Goal: Task Accomplishment & Management: Manage account settings

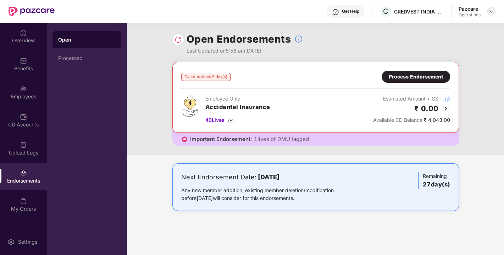
click at [491, 10] on img at bounding box center [491, 12] width 6 height 6
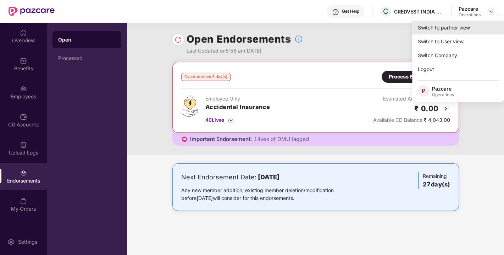
click at [439, 28] on div "Switch to partner view" at bounding box center [458, 28] width 92 height 14
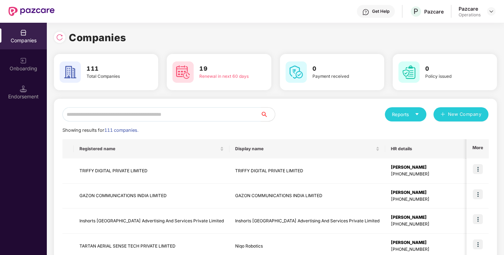
click at [217, 116] on input "text" at bounding box center [161, 114] width 198 height 14
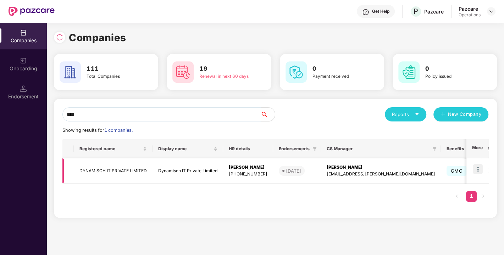
type input "****"
click at [474, 166] on img at bounding box center [478, 169] width 10 height 10
click at [110, 168] on td "DYNAMISCH IT PRIVATE LIMITED" at bounding box center [113, 170] width 79 height 25
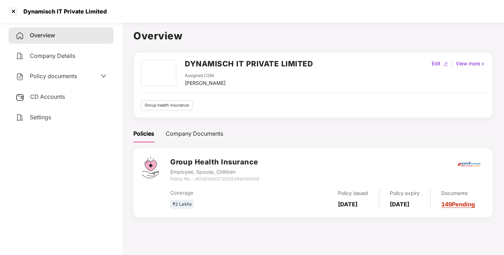
click at [62, 77] on span "Policy documents" at bounding box center [53, 75] width 47 height 7
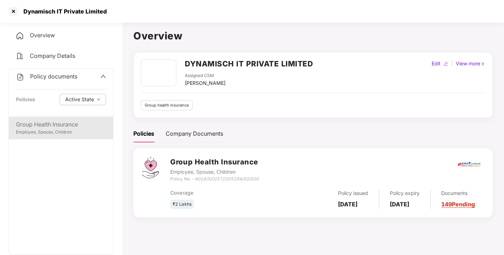
click at [69, 130] on div "Employee, Spouse, Children" at bounding box center [61, 132] width 90 height 7
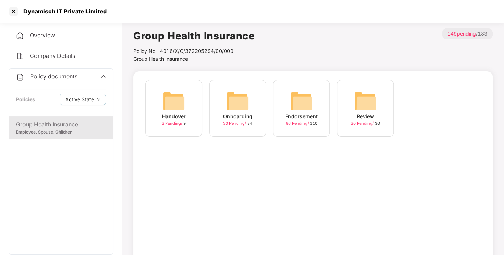
click at [297, 96] on img at bounding box center [301, 101] width 23 height 23
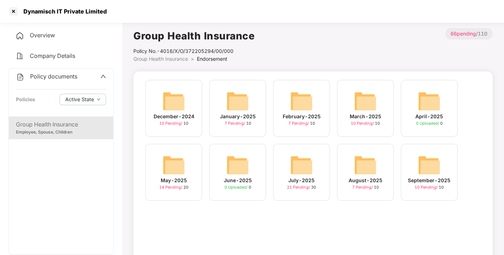
click at [424, 167] on img at bounding box center [429, 165] width 23 height 23
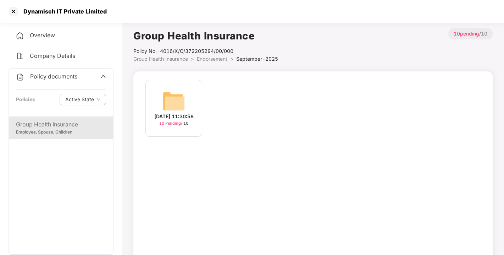
click at [176, 91] on img at bounding box center [173, 101] width 23 height 23
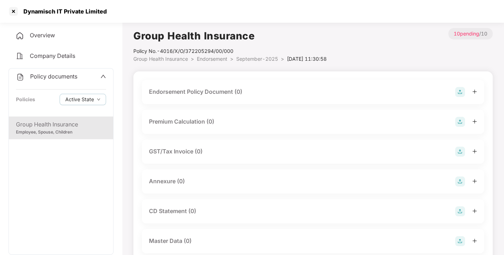
click at [458, 91] on img at bounding box center [460, 92] width 10 height 10
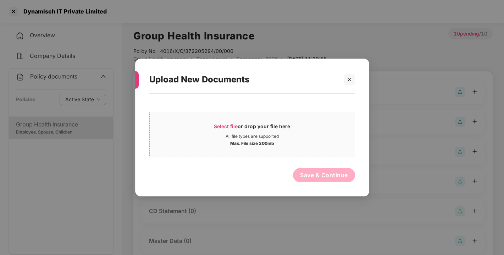
click at [313, 138] on div "All file types are supported" at bounding box center [252, 136] width 205 height 6
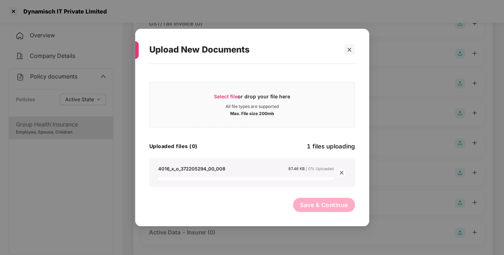
scroll to position [140, 0]
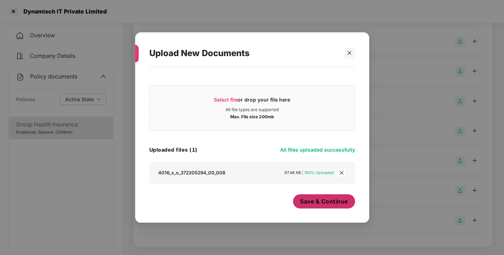
click at [310, 197] on span "Save & Continue" at bounding box center [324, 201] width 48 height 8
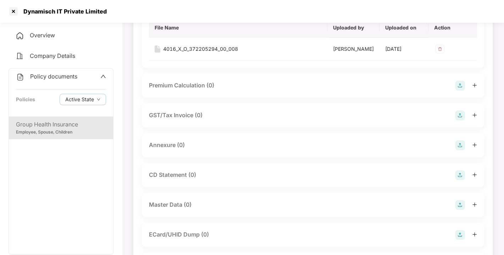
scroll to position [101, 0]
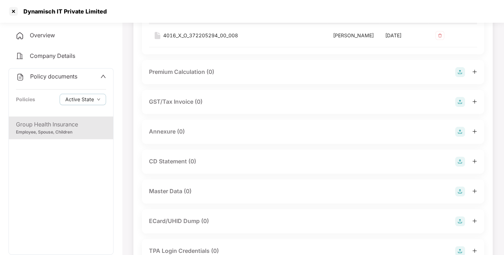
click at [459, 137] on img at bounding box center [460, 132] width 10 height 10
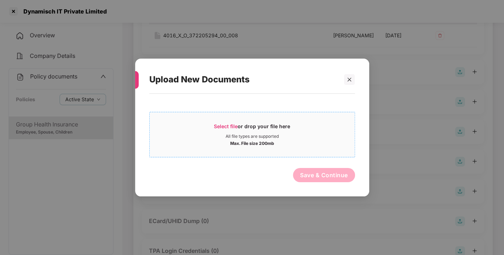
click at [340, 125] on div "Select file or drop your file here" at bounding box center [252, 128] width 205 height 11
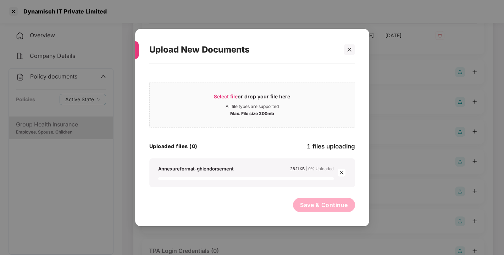
scroll to position [197, 0]
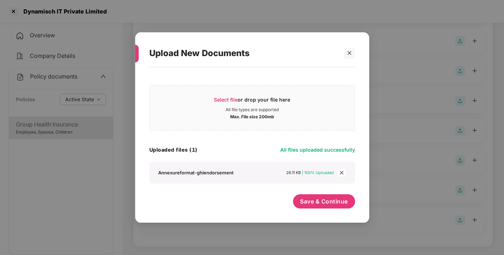
click at [321, 193] on div "Select file or drop your file here All file types are supported Max. File size …" at bounding box center [252, 141] width 206 height 141
click at [321, 197] on span "Save & Continue" at bounding box center [324, 201] width 48 height 8
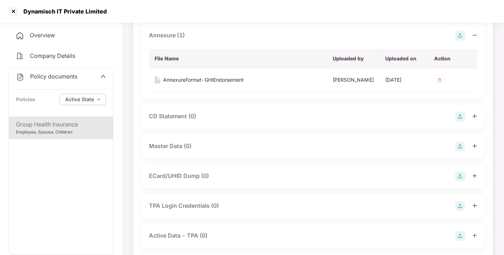
scroll to position [254, 0]
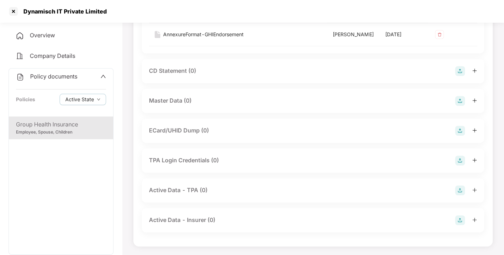
click at [459, 104] on img at bounding box center [460, 101] width 10 height 10
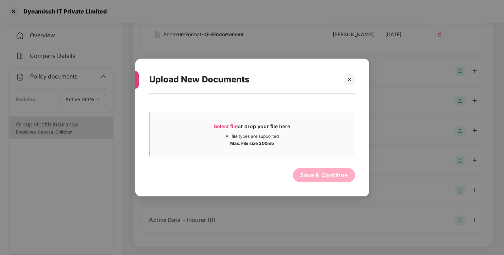
click at [317, 135] on div "All file types are supported" at bounding box center [252, 136] width 205 height 6
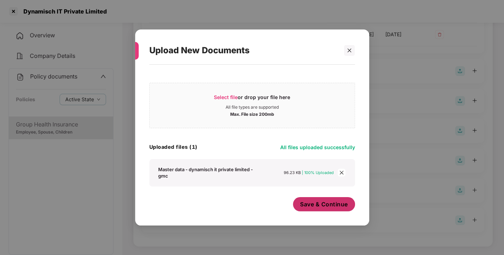
click at [316, 204] on span "Save & Continue" at bounding box center [324, 204] width 48 height 8
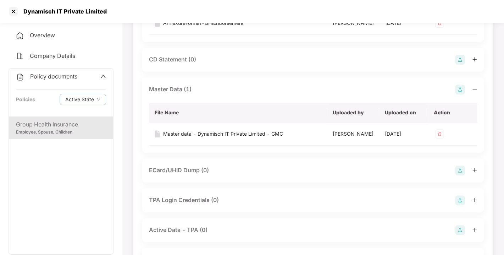
scroll to position [0, 0]
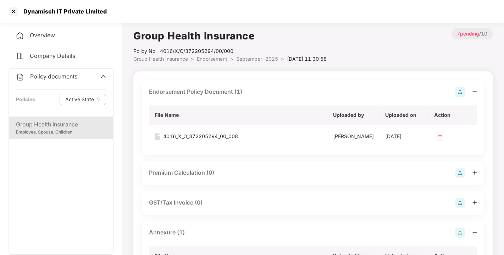
click at [48, 75] on span "Policy documents" at bounding box center [53, 76] width 47 height 7
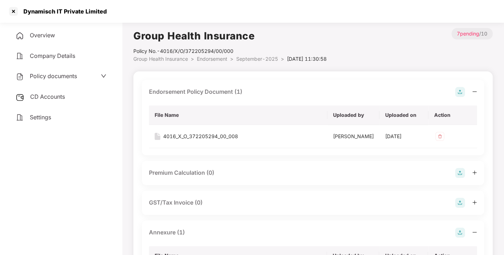
click at [43, 95] on span "CD Accounts" at bounding box center [47, 96] width 35 height 7
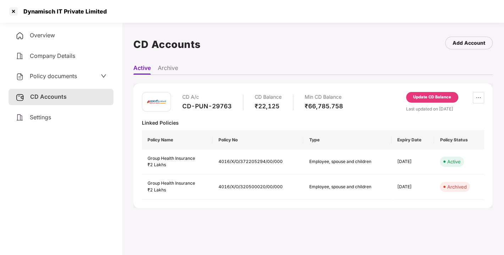
click at [427, 94] on div "Update CD Balance" at bounding box center [432, 97] width 38 height 6
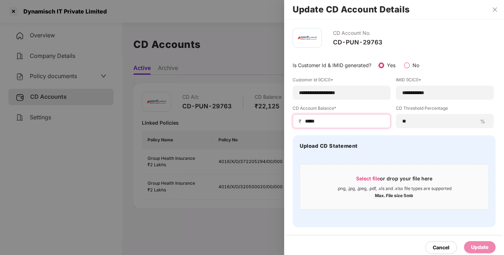
click at [326, 120] on input "*****" at bounding box center [344, 120] width 80 height 7
type input "*"
type input "*****"
click at [477, 246] on div "Update" at bounding box center [479, 247] width 17 height 8
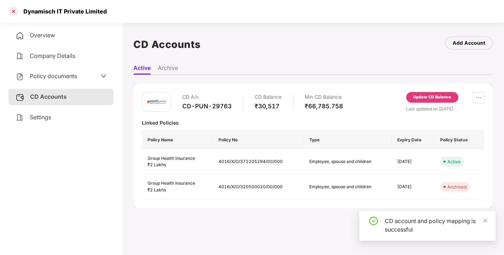
click at [13, 10] on div at bounding box center [13, 11] width 11 height 11
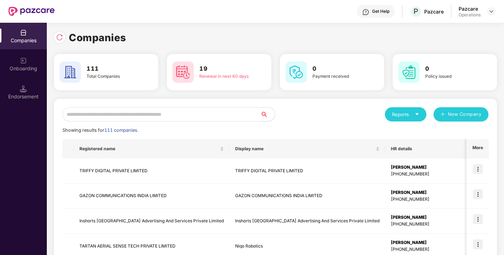
click at [154, 113] on input "text" at bounding box center [161, 114] width 198 height 14
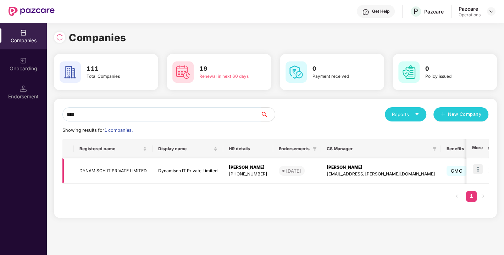
type input "****"
click at [480, 169] on img at bounding box center [478, 169] width 10 height 10
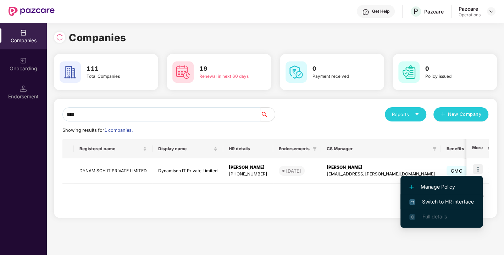
click at [455, 201] on span "Switch to HR interface" at bounding box center [441, 201] width 65 height 8
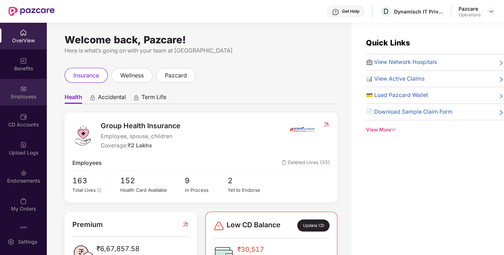
click at [11, 87] on div "Employees" at bounding box center [23, 92] width 47 height 27
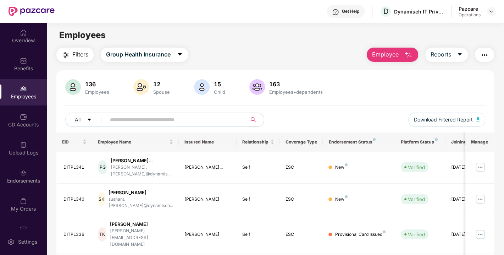
click at [212, 125] on span at bounding box center [173, 119] width 145 height 14
click at [197, 118] on input "text" at bounding box center [173, 119] width 127 height 11
paste input "********"
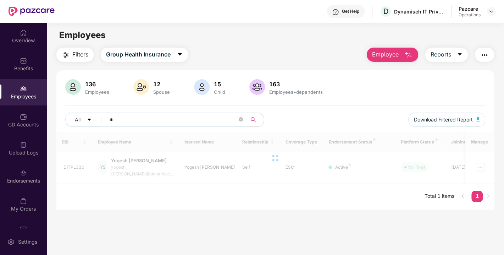
paste input "********"
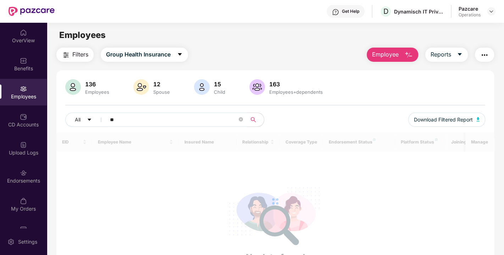
type input "*"
paste input "********"
type input "********"
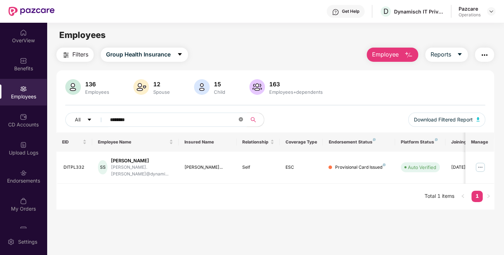
click at [240, 119] on icon "close-circle" at bounding box center [241, 119] width 4 height 4
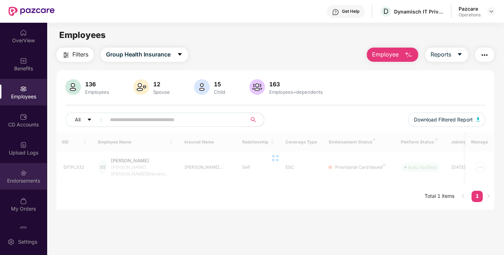
click at [11, 172] on div "Endorsements" at bounding box center [23, 176] width 47 height 27
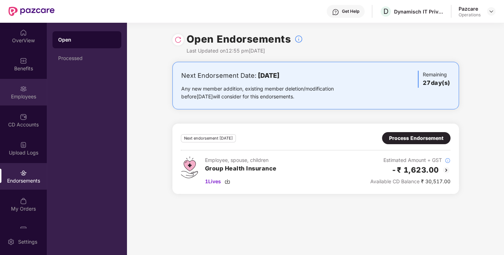
click at [13, 83] on div "Employees" at bounding box center [23, 92] width 47 height 27
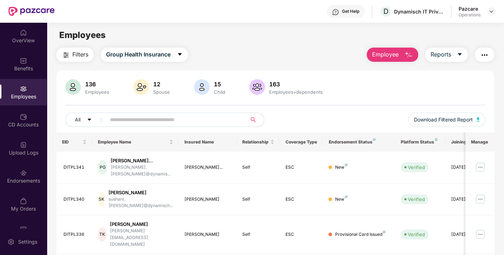
click at [483, 54] on img "button" at bounding box center [484, 55] width 9 height 9
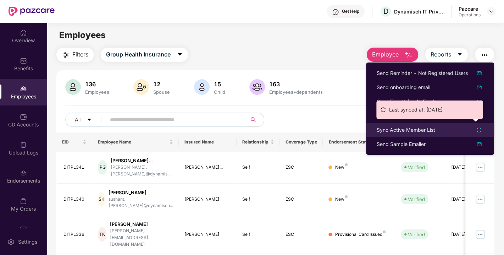
click at [382, 129] on div "Sync Active Member List" at bounding box center [406, 130] width 59 height 8
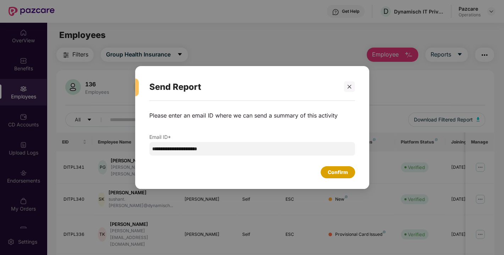
click at [341, 171] on div "Confirm" at bounding box center [338, 172] width 20 height 8
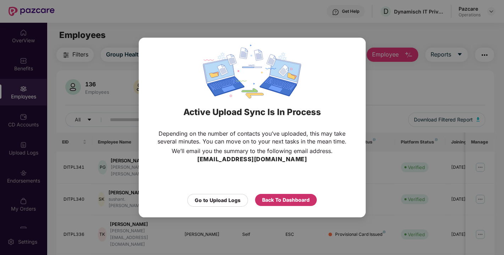
click at [279, 199] on div "Back To Dashboard" at bounding box center [286, 200] width 48 height 8
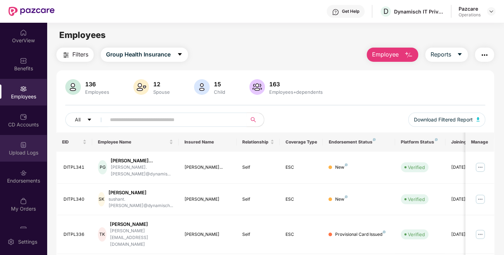
click at [7, 146] on div "Upload Logs" at bounding box center [23, 148] width 47 height 27
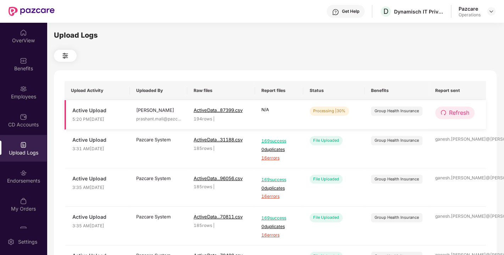
click at [450, 113] on span "Refresh" at bounding box center [459, 112] width 20 height 9
click at [469, 112] on button "Refresh" at bounding box center [454, 112] width 39 height 12
click at [455, 116] on span "Refresh" at bounding box center [459, 112] width 20 height 9
click at [478, 107] on td "Refresh" at bounding box center [457, 114] width 57 height 29
click at [468, 111] on span "Refresh" at bounding box center [459, 112] width 20 height 9
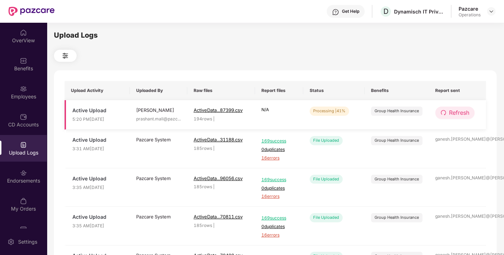
click at [456, 115] on span "Refresh" at bounding box center [459, 112] width 20 height 9
click at [464, 115] on span "Refresh" at bounding box center [459, 112] width 20 height 9
click at [464, 116] on span "Refresh" at bounding box center [459, 112] width 20 height 9
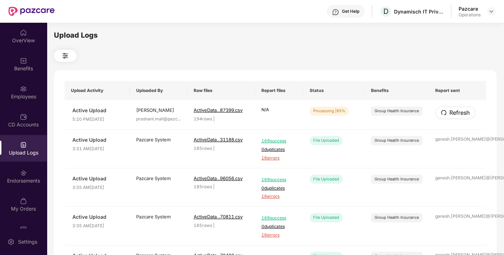
click at [464, 116] on span "Refresh" at bounding box center [459, 112] width 20 height 9
click at [457, 113] on span "Refresh" at bounding box center [459, 112] width 20 height 9
click at [458, 112] on span "Refresh" at bounding box center [459, 112] width 20 height 9
click at [450, 115] on span "Refresh" at bounding box center [459, 112] width 20 height 9
click at [461, 113] on span "Refresh" at bounding box center [459, 112] width 20 height 9
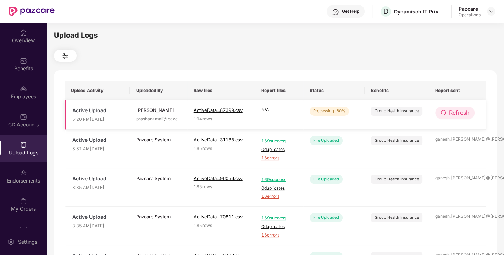
click at [443, 116] on span "redo" at bounding box center [443, 113] width 6 height 6
click at [472, 112] on button "Refresh" at bounding box center [454, 112] width 39 height 12
click at [457, 115] on span "Refresh" at bounding box center [459, 112] width 20 height 9
click at [456, 116] on span "Refresh" at bounding box center [459, 112] width 20 height 9
click at [456, 115] on span "Refresh" at bounding box center [459, 112] width 20 height 9
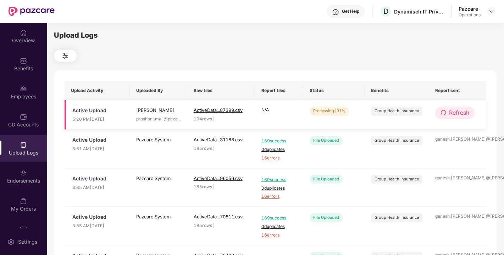
click at [463, 115] on span "Refresh" at bounding box center [459, 112] width 20 height 9
click at [452, 115] on span "Refresh" at bounding box center [459, 112] width 20 height 9
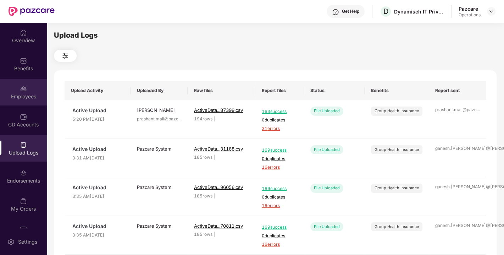
click at [10, 92] on div "Employees" at bounding box center [23, 92] width 47 height 27
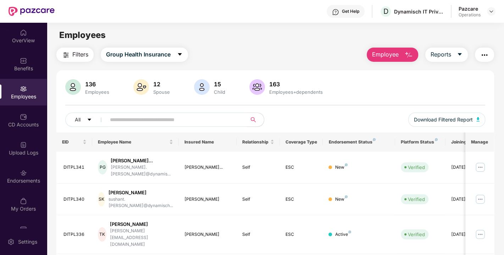
click at [140, 122] on input "text" at bounding box center [173, 119] width 127 height 11
paste input "********"
click at [148, 118] on input "text" at bounding box center [173, 119] width 127 height 11
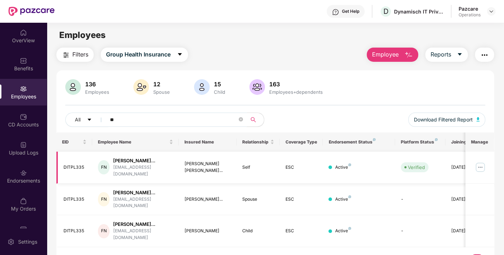
type input "*"
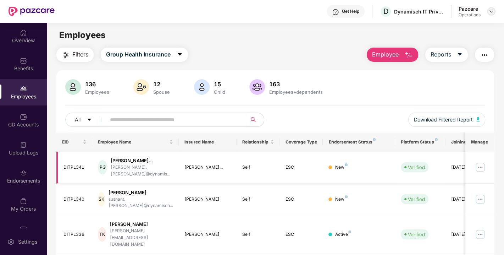
click at [491, 10] on img at bounding box center [491, 12] width 6 height 6
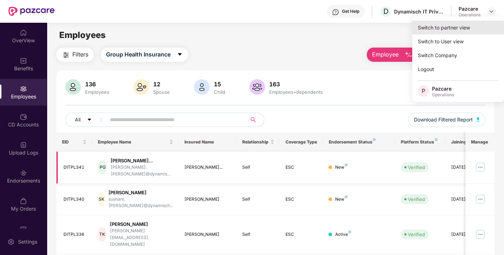
click at [449, 29] on div "Switch to partner view" at bounding box center [458, 28] width 92 height 14
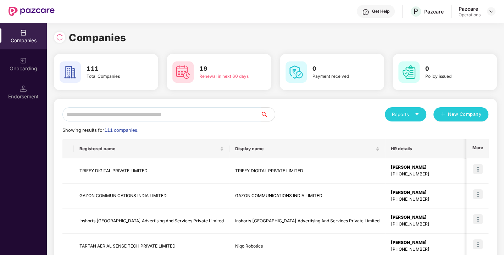
click at [229, 115] on input "text" at bounding box center [161, 114] width 198 height 14
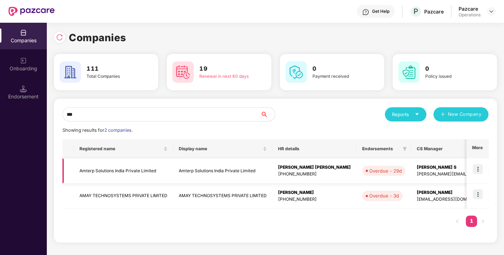
type input "***"
click at [478, 168] on img at bounding box center [478, 169] width 10 height 10
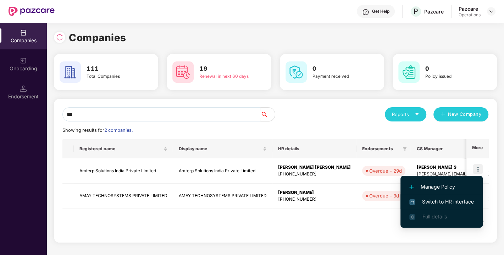
click at [452, 201] on span "Switch to HR interface" at bounding box center [441, 201] width 65 height 8
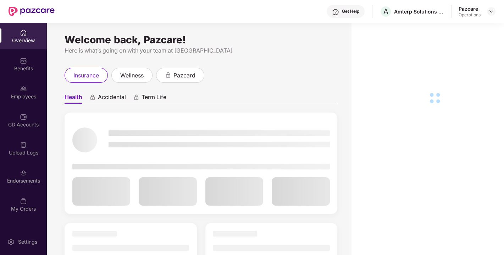
scroll to position [22, 0]
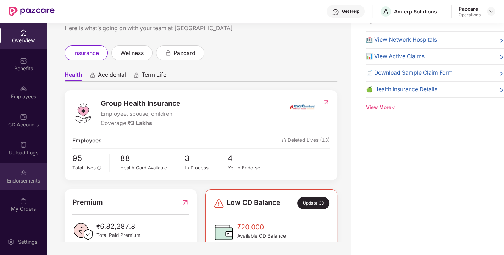
click at [20, 174] on img at bounding box center [23, 172] width 7 height 7
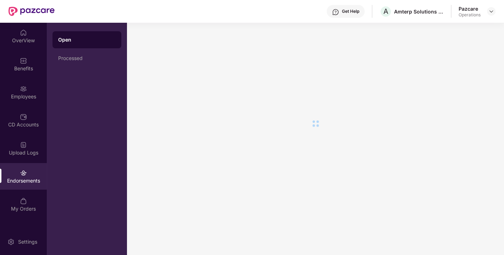
scroll to position [0, 0]
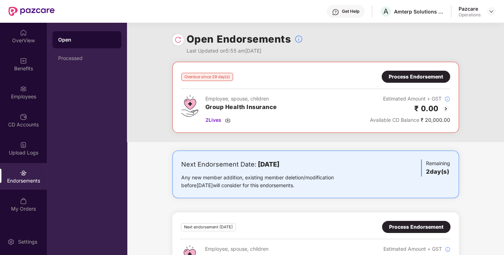
click at [405, 78] on div "Process Endorsement" at bounding box center [416, 77] width 54 height 8
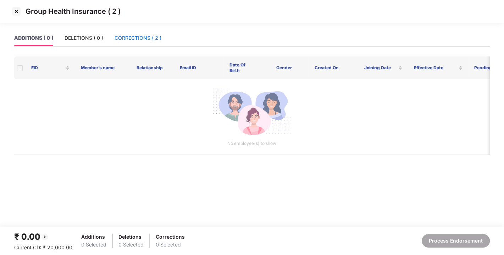
click at [139, 40] on div "CORRECTIONS ( 2 )" at bounding box center [138, 38] width 47 height 8
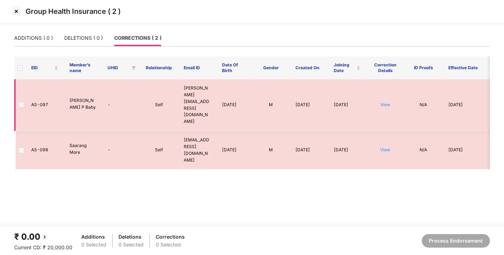
click at [18, 102] on span at bounding box center [21, 105] width 6 height 6
click at [17, 11] on img at bounding box center [16, 11] width 11 height 11
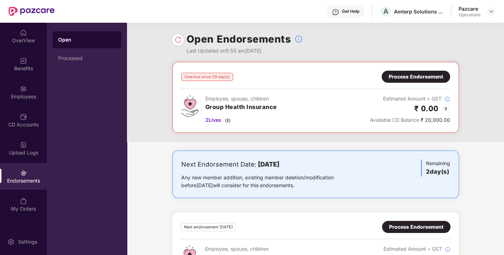
click at [406, 79] on div "Process Endorsement" at bounding box center [416, 77] width 54 height 8
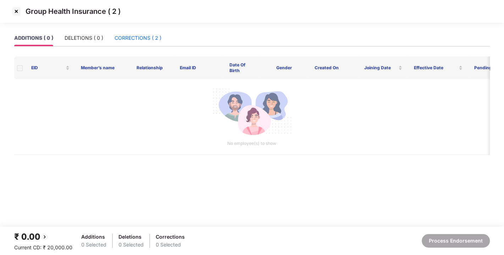
click at [155, 35] on div "CORRECTIONS ( 2 )" at bounding box center [138, 38] width 47 height 8
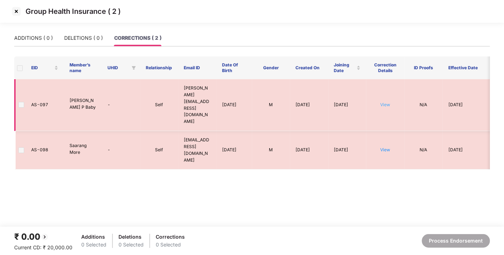
click at [382, 102] on link "View" at bounding box center [385, 104] width 10 height 5
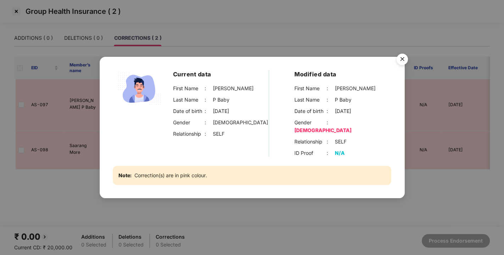
click at [403, 62] on img "Close" at bounding box center [402, 60] width 20 height 20
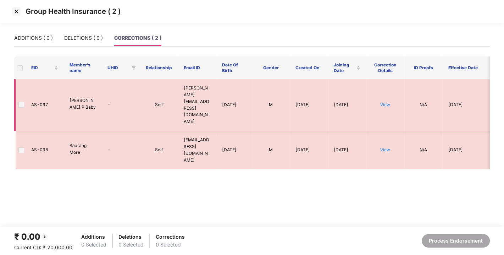
click at [21, 102] on span at bounding box center [21, 105] width 6 height 6
click at [19, 146] on label at bounding box center [21, 150] width 6 height 8
click at [15, 12] on img at bounding box center [16, 11] width 11 height 11
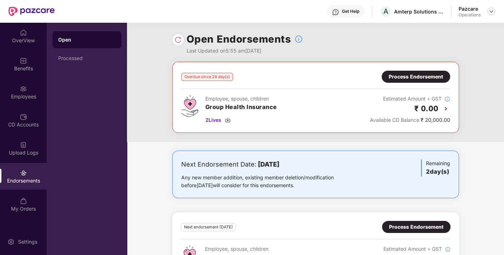
click at [492, 8] on div at bounding box center [491, 11] width 9 height 9
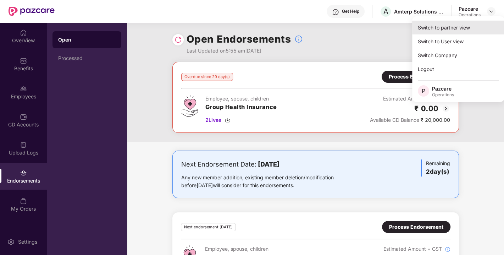
click at [457, 26] on div "Switch to partner view" at bounding box center [458, 28] width 92 height 14
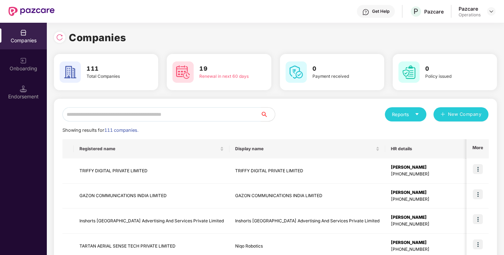
click at [207, 119] on input "text" at bounding box center [161, 114] width 198 height 14
click at [159, 114] on input "text" at bounding box center [161, 114] width 198 height 14
click at [31, 93] on div "Endorsement" at bounding box center [23, 96] width 47 height 7
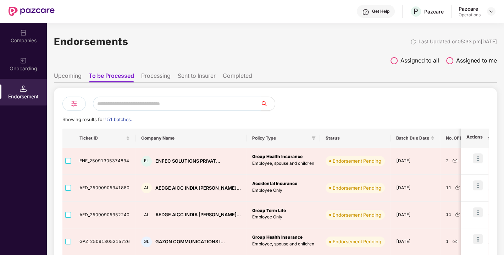
click at [107, 101] on input "text" at bounding box center [177, 103] width 168 height 14
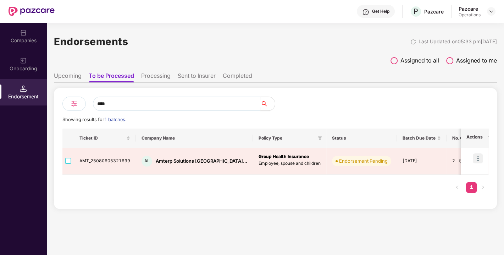
click at [158, 201] on div "**** Showing results for 1 batches. Ticket ID Company Name Policy Type Status B…" at bounding box center [275, 148] width 443 height 121
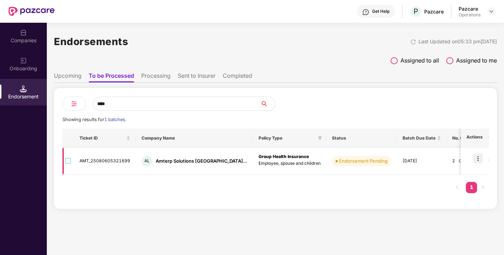
click at [458, 160] on img at bounding box center [460, 159] width 5 height 5
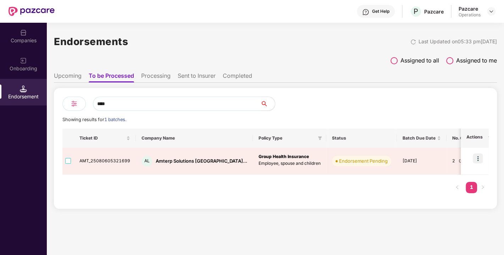
click at [116, 102] on input "****" at bounding box center [177, 103] width 168 height 14
type input "*"
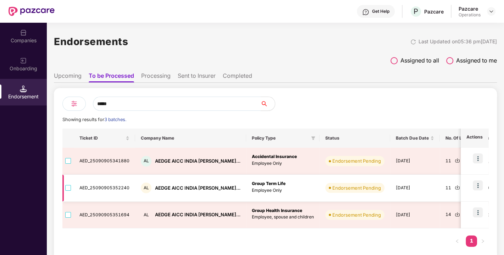
scroll to position [7, 0]
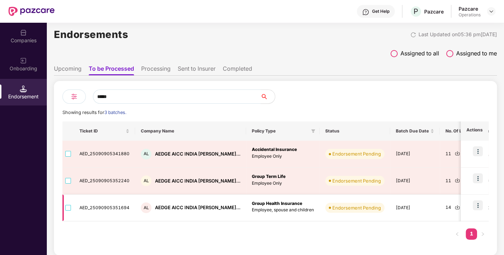
type input "*****"
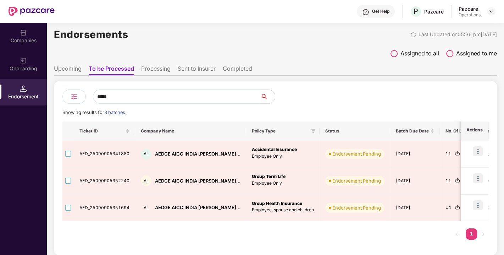
click at [12, 29] on div "Companies" at bounding box center [23, 36] width 47 height 27
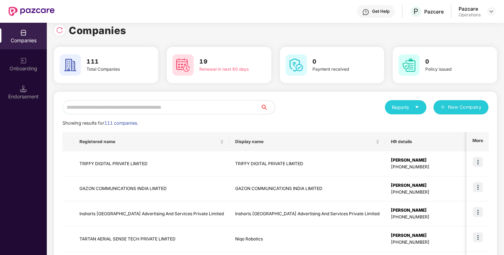
scroll to position [0, 0]
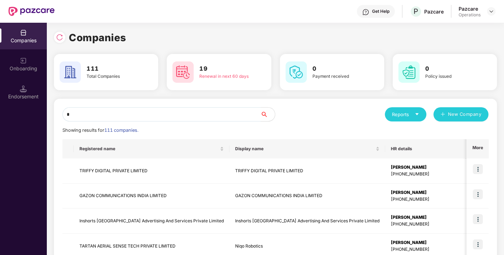
click at [128, 119] on input "*" at bounding box center [161, 114] width 198 height 14
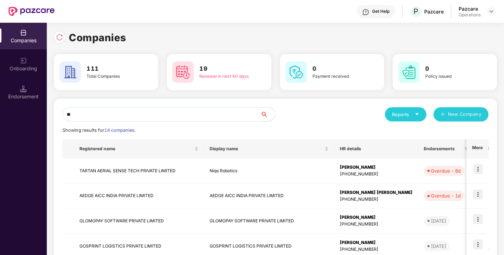
type input "*"
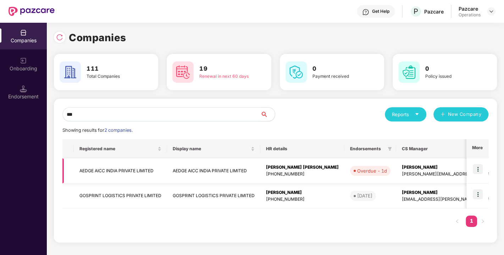
type input "***"
click at [476, 171] on img at bounding box center [478, 169] width 10 height 10
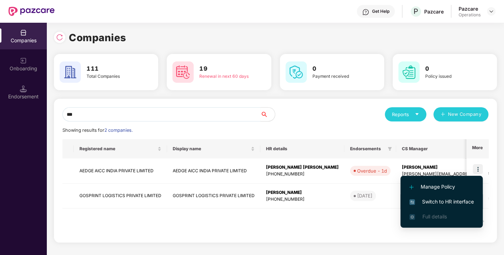
click at [451, 199] on span "Switch to HR interface" at bounding box center [441, 201] width 65 height 8
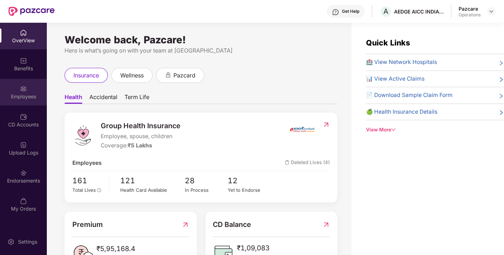
click at [13, 80] on div "Employees" at bounding box center [23, 92] width 47 height 27
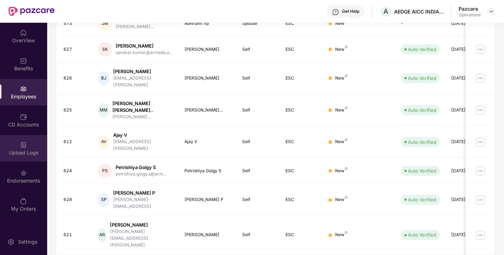
scroll to position [186, 0]
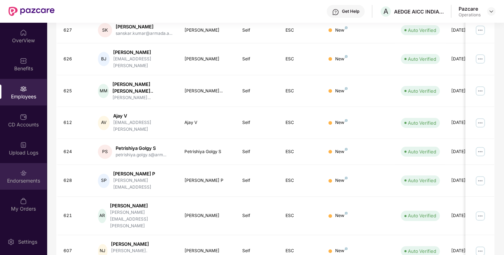
click at [15, 169] on div "Endorsements" at bounding box center [23, 176] width 47 height 27
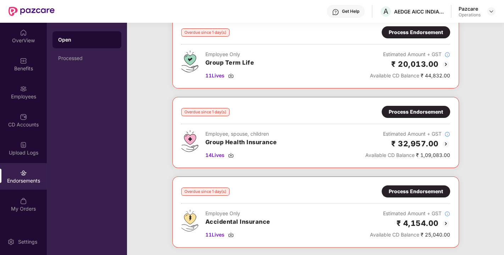
scroll to position [0, 0]
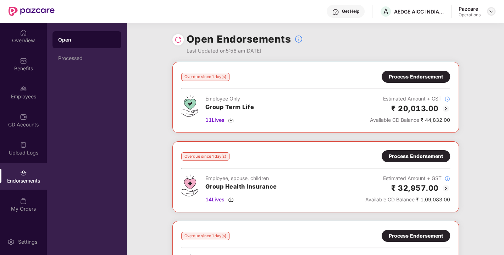
click at [491, 13] on img at bounding box center [491, 12] width 6 height 6
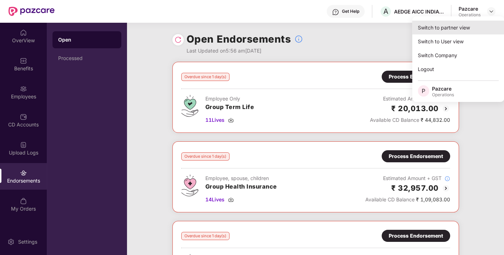
click at [455, 26] on div "Switch to partner view" at bounding box center [458, 28] width 92 height 14
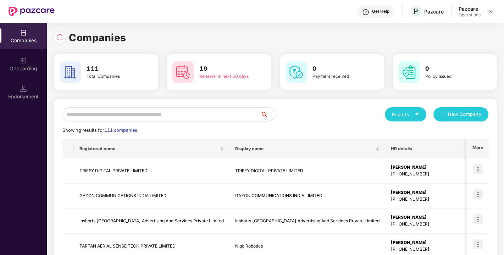
click at [234, 110] on input "text" at bounding box center [161, 114] width 198 height 14
click at [111, 116] on input "text" at bounding box center [161, 114] width 198 height 14
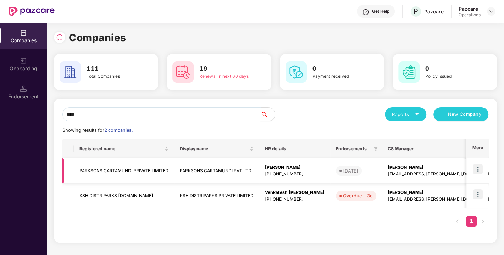
type input "****"
click at [112, 170] on td "PARKSONS CARTAMUNDI PRIVATE LIMITED" at bounding box center [124, 170] width 100 height 25
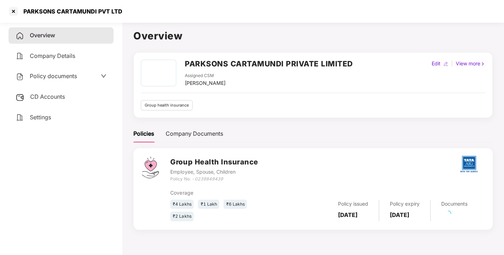
click at [52, 84] on div "Policy documents" at bounding box center [61, 76] width 105 height 16
click at [51, 68] on div "Policy documents" at bounding box center [61, 76] width 105 height 16
click at [50, 73] on span "Policy documents" at bounding box center [53, 75] width 47 height 7
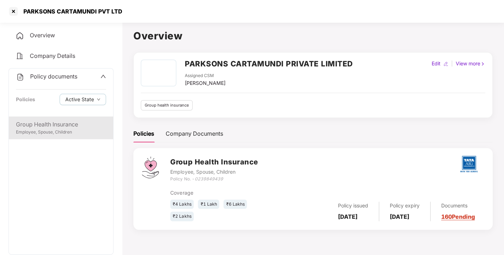
click at [43, 124] on div "Group Health Insurance" at bounding box center [61, 124] width 90 height 9
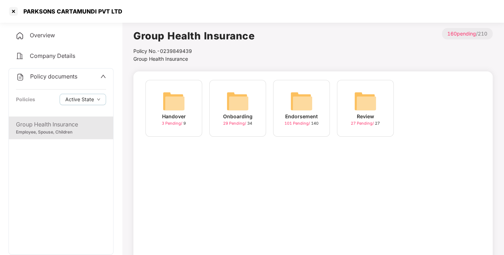
click at [294, 104] on img at bounding box center [301, 101] width 23 height 23
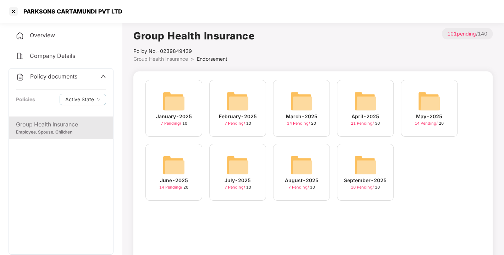
scroll to position [20, 0]
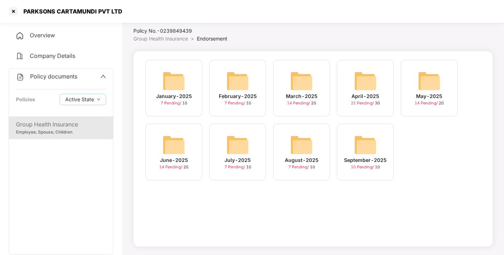
click at [357, 143] on img at bounding box center [365, 144] width 23 height 23
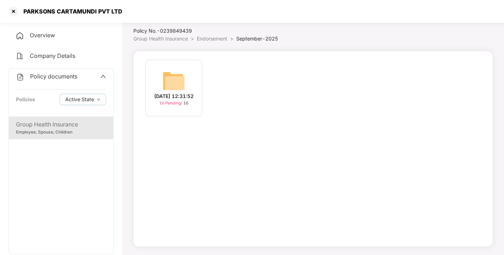
click at [173, 77] on img at bounding box center [173, 80] width 23 height 23
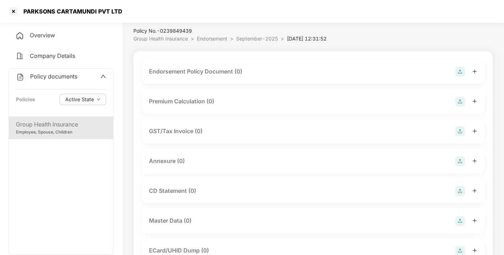
scroll to position [0, 0]
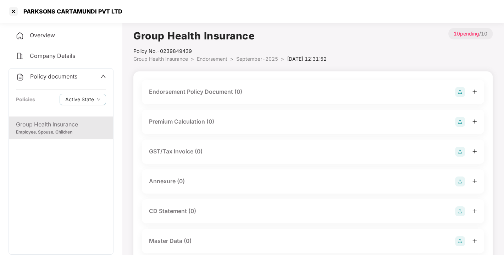
click at [459, 90] on img at bounding box center [460, 92] width 10 height 10
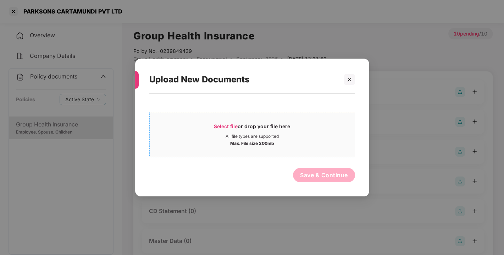
click at [294, 148] on span "Select file or drop your file here All file types are supported Max. File size …" at bounding box center [252, 134] width 205 height 34
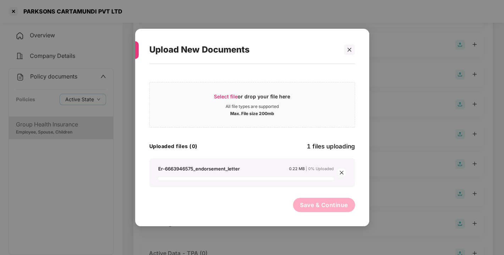
scroll to position [129, 0]
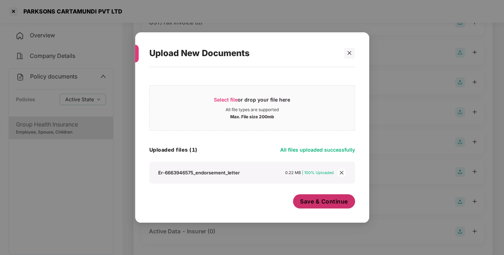
click at [306, 199] on span "Save & Continue" at bounding box center [324, 201] width 48 height 8
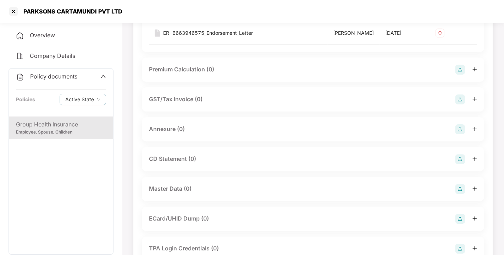
scroll to position [103, 0]
click at [462, 132] on img at bounding box center [460, 129] width 10 height 10
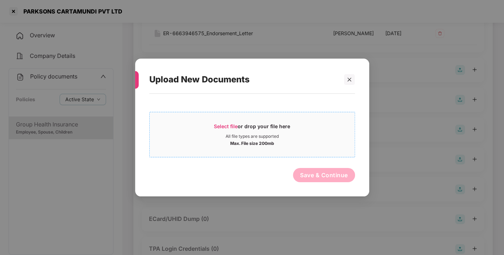
click at [247, 120] on span "Select file or drop your file here All file types are supported Max. File size …" at bounding box center [252, 134] width 205 height 34
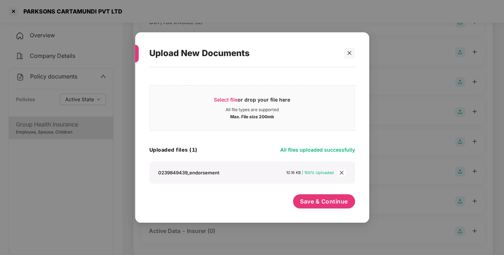
scroll to position [197, 0]
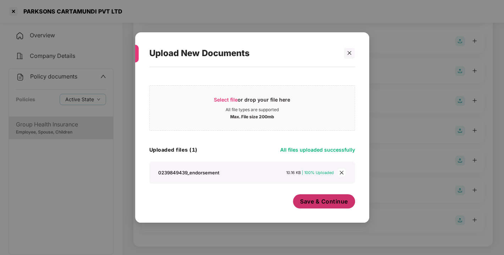
click at [317, 198] on span "Save & Continue" at bounding box center [324, 201] width 48 height 8
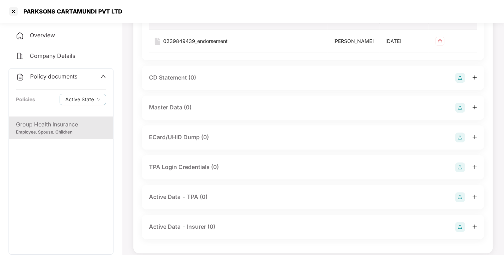
scroll to position [254, 0]
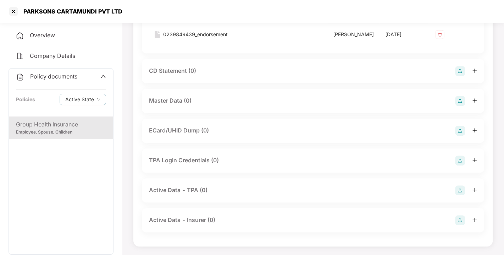
click at [458, 98] on img at bounding box center [460, 101] width 10 height 10
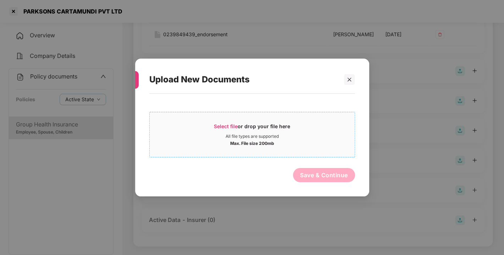
click at [316, 137] on div "All file types are supported" at bounding box center [252, 136] width 205 height 6
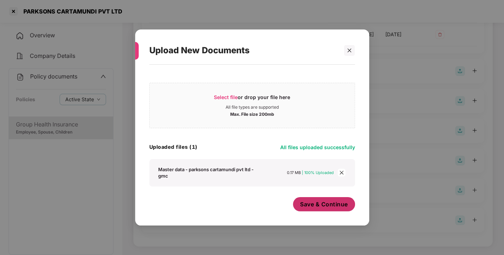
click at [330, 206] on span "Save & Continue" at bounding box center [324, 204] width 48 height 8
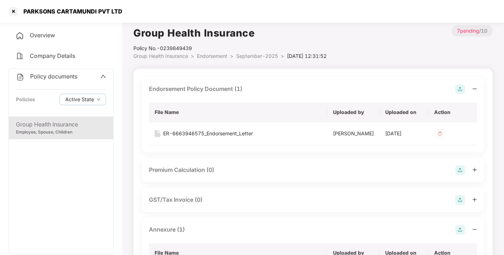
scroll to position [0, 0]
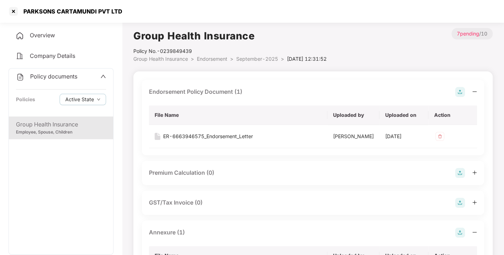
click at [247, 53] on div "Policy No.- 0239849439" at bounding box center [229, 51] width 193 height 8
click at [249, 56] on span "September-2025" at bounding box center [257, 59] width 42 height 6
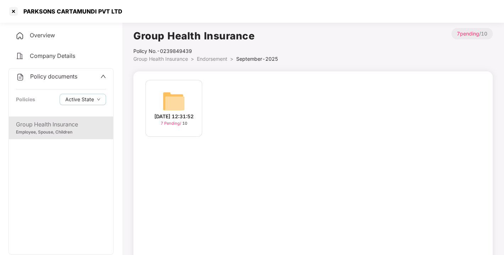
scroll to position [20, 0]
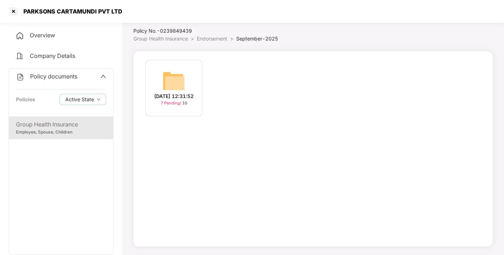
click at [52, 79] on span "Policy documents" at bounding box center [53, 76] width 47 height 7
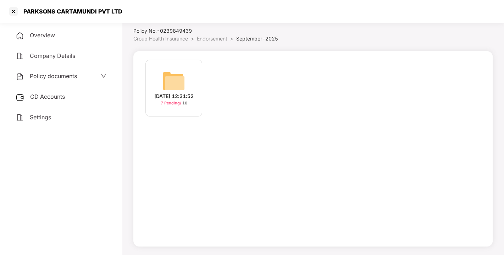
click at [61, 95] on span "CD Accounts" at bounding box center [47, 96] width 35 height 7
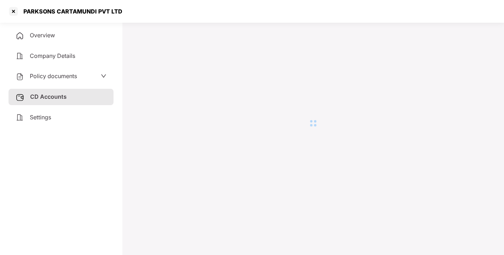
scroll to position [19, 0]
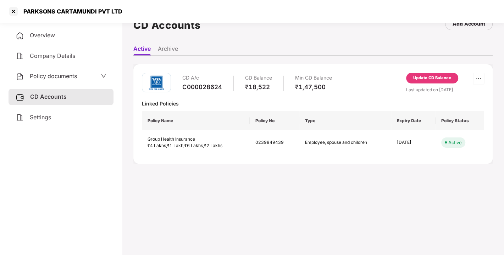
click at [432, 80] on div "Update CD Balance" at bounding box center [432, 78] width 38 height 6
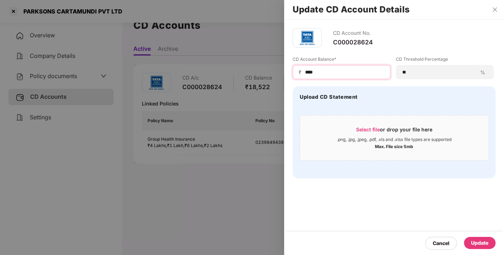
click at [329, 73] on input "****" at bounding box center [344, 71] width 80 height 7
click at [306, 71] on input "*****" at bounding box center [344, 71] width 80 height 7
type input "*****"
click at [338, 77] on div "₹ *****" at bounding box center [342, 72] width 98 height 14
click at [480, 245] on div "Update" at bounding box center [479, 243] width 17 height 8
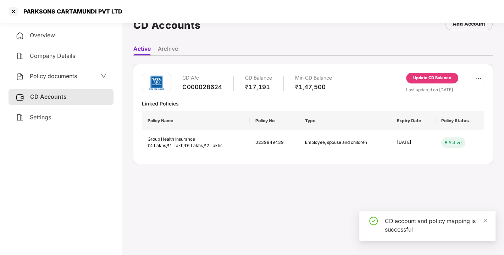
click at [55, 77] on span "Policy documents" at bounding box center [53, 75] width 47 height 7
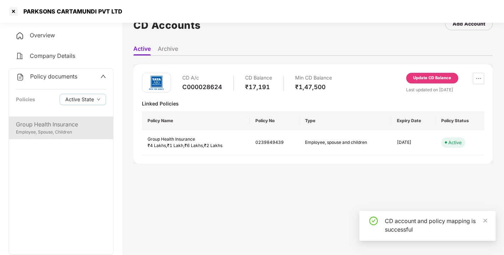
click at [60, 124] on div "Group Health Insurance" at bounding box center [61, 124] width 90 height 9
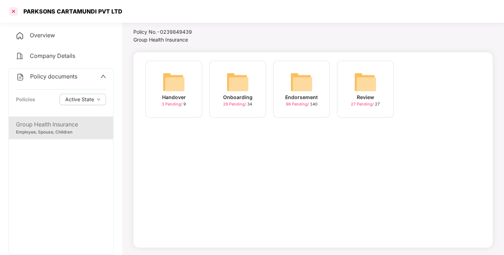
click at [14, 11] on div at bounding box center [13, 11] width 11 height 11
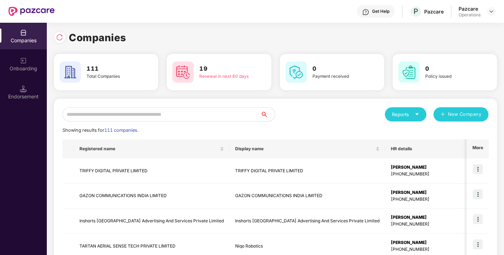
scroll to position [0, 0]
click at [151, 113] on input "text" at bounding box center [161, 114] width 198 height 14
type input "*"
click at [135, 113] on input "text" at bounding box center [161, 114] width 198 height 14
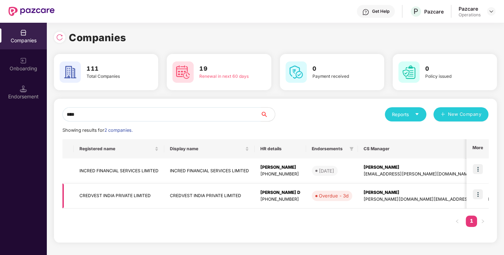
type input "****"
click at [483, 189] on td at bounding box center [477, 195] width 22 height 25
click at [476, 194] on img at bounding box center [478, 194] width 10 height 10
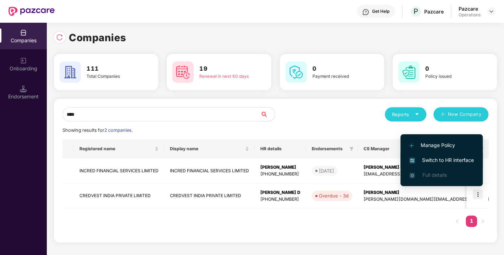
click at [433, 161] on span "Switch to HR interface" at bounding box center [441, 160] width 65 height 8
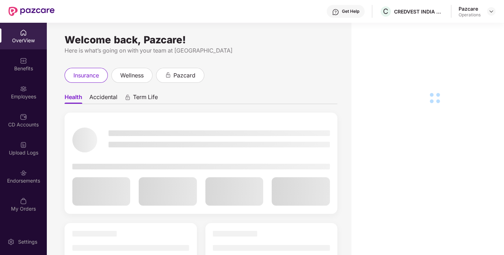
scroll to position [22, 0]
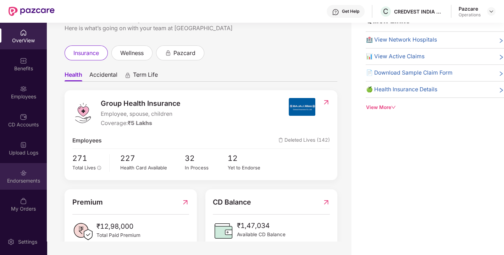
click at [18, 178] on div "Endorsements" at bounding box center [23, 180] width 47 height 7
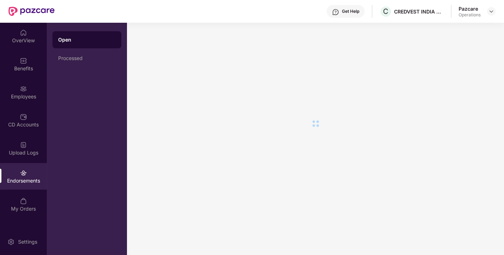
scroll to position [0, 0]
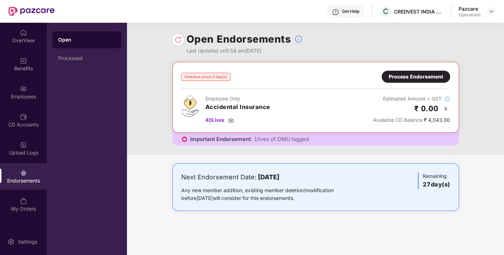
click at [395, 78] on div "Process Endorsement" at bounding box center [416, 77] width 54 height 8
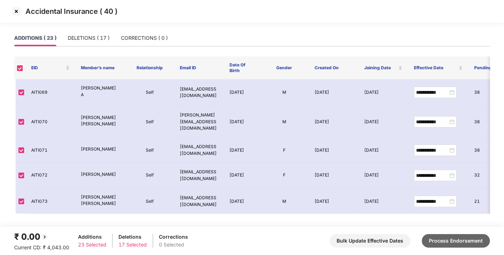
click at [471, 241] on button "Process Endorsement" at bounding box center [456, 240] width 68 height 13
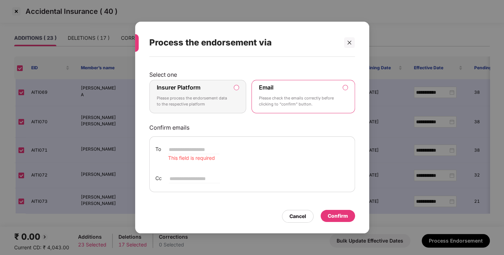
click at [199, 90] on label "Insurer Platform" at bounding box center [179, 87] width 44 height 7
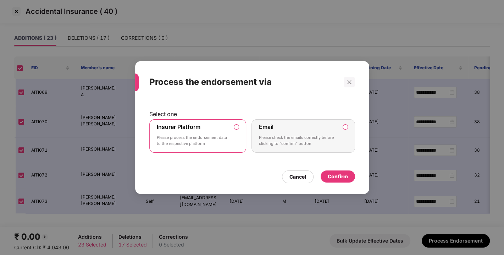
click at [334, 178] on div "Confirm" at bounding box center [338, 176] width 20 height 8
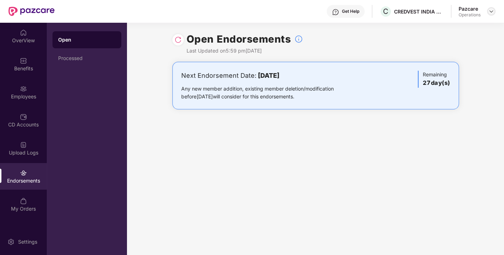
click at [491, 10] on img at bounding box center [491, 12] width 6 height 6
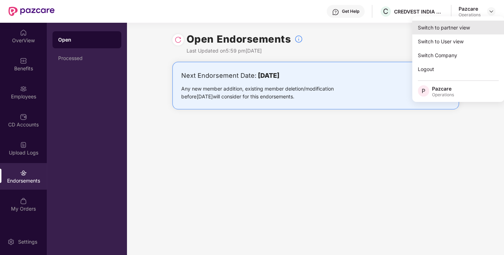
click at [450, 27] on div "Switch to partner view" at bounding box center [458, 28] width 92 height 14
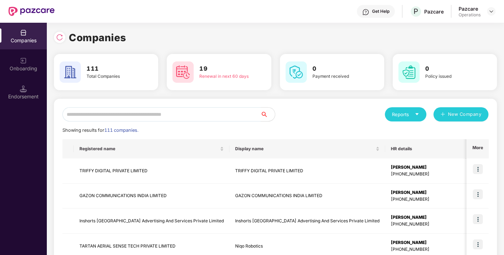
click at [180, 111] on input "text" at bounding box center [161, 114] width 198 height 14
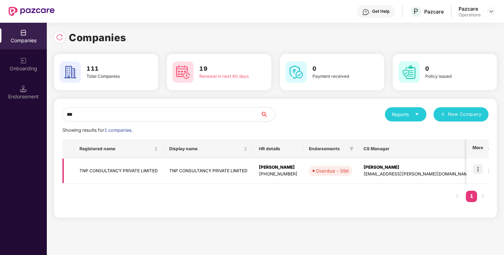
type input "***"
click at [130, 173] on td "TNP CONSULTANCY PRIVATE LIMITED" at bounding box center [119, 170] width 90 height 25
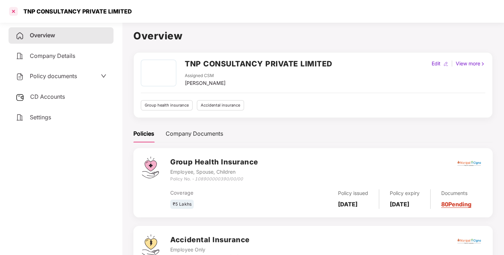
click at [15, 10] on div at bounding box center [13, 11] width 11 height 11
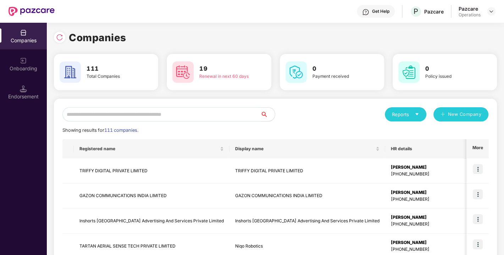
click at [207, 114] on input "text" at bounding box center [161, 114] width 198 height 14
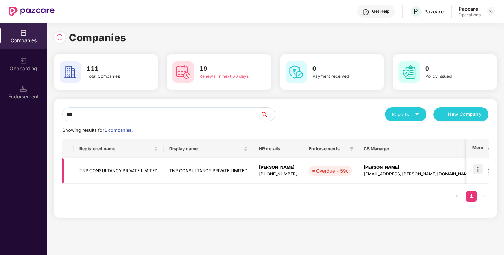
type input "***"
click at [477, 168] on img at bounding box center [478, 169] width 10 height 10
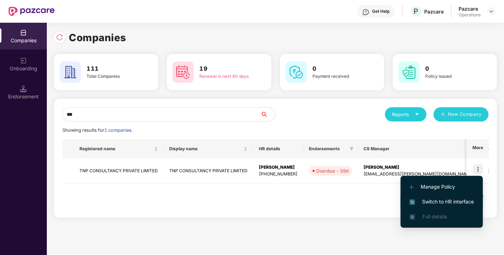
click at [436, 201] on span "Switch to HR interface" at bounding box center [441, 201] width 65 height 8
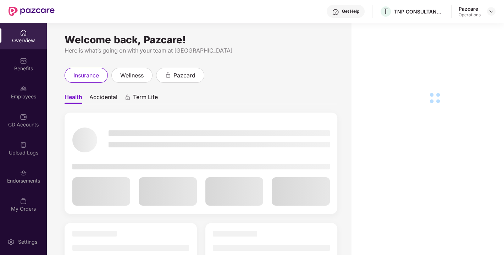
scroll to position [22, 0]
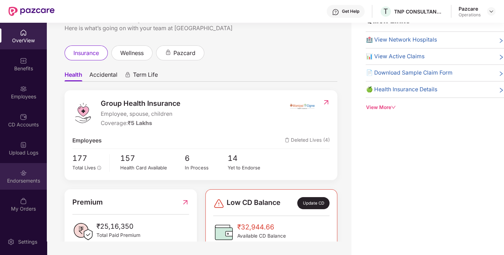
click at [11, 177] on div "Endorsements" at bounding box center [23, 180] width 47 height 7
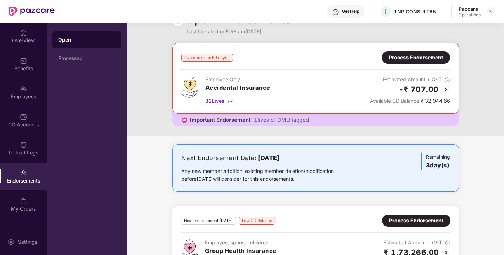
scroll to position [127, 0]
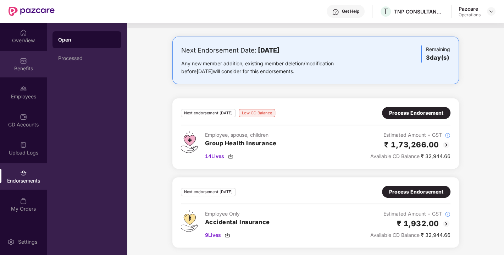
click at [14, 59] on div "Benefits" at bounding box center [23, 64] width 47 height 27
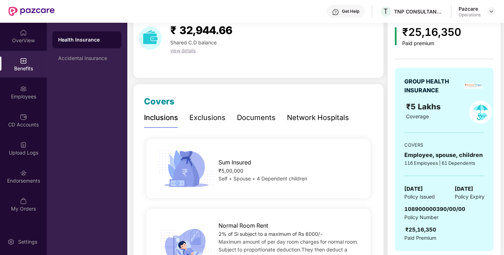
scroll to position [30, 0]
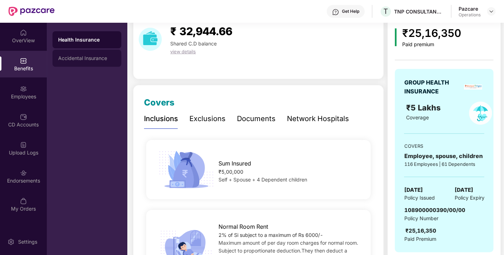
click at [89, 56] on div "Accidental Insurance" at bounding box center [86, 58] width 57 height 6
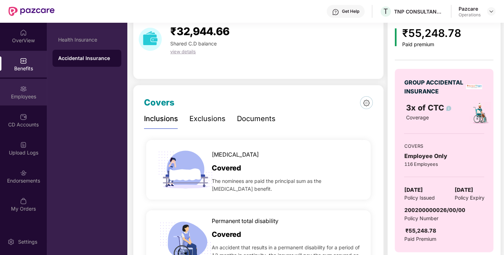
click at [16, 90] on div "Employees" at bounding box center [23, 92] width 47 height 27
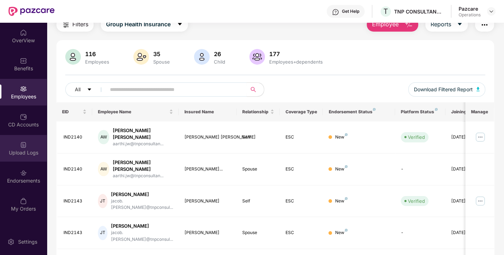
scroll to position [180, 0]
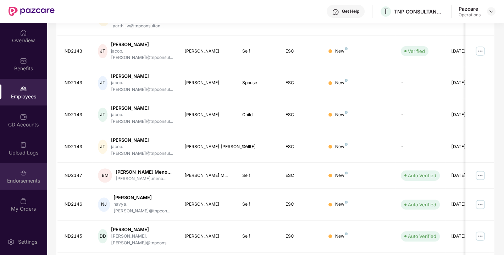
click at [16, 173] on div "Endorsements" at bounding box center [23, 176] width 47 height 27
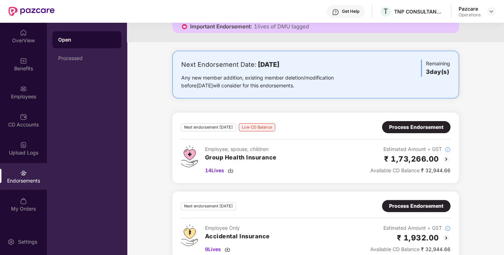
scroll to position [0, 0]
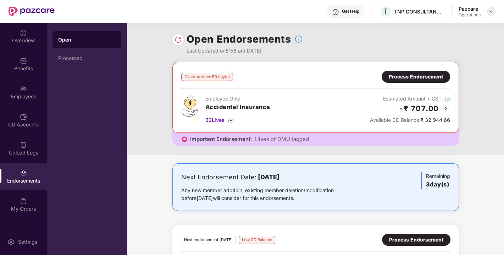
click at [489, 9] on img at bounding box center [491, 12] width 6 height 6
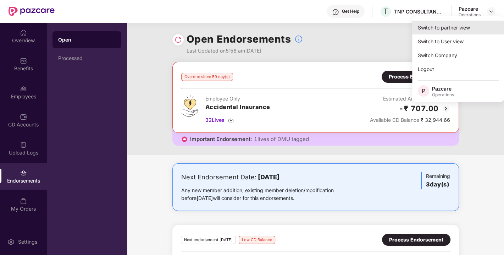
click at [446, 32] on div "Switch to partner view" at bounding box center [458, 28] width 92 height 14
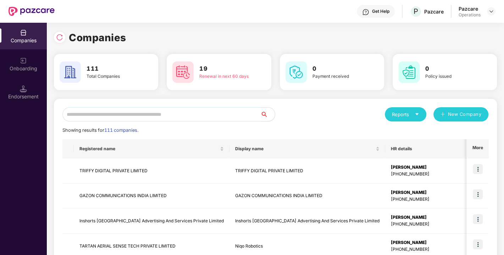
click at [116, 112] on input "text" at bounding box center [161, 114] width 198 height 14
click at [158, 118] on input "text" at bounding box center [161, 114] width 198 height 14
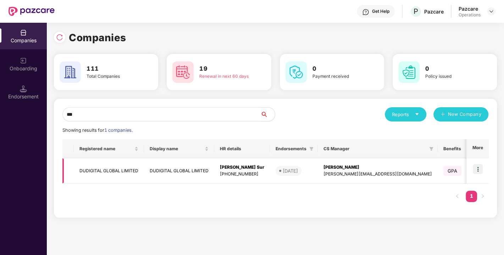
type input "***"
click at [476, 167] on img at bounding box center [478, 169] width 10 height 10
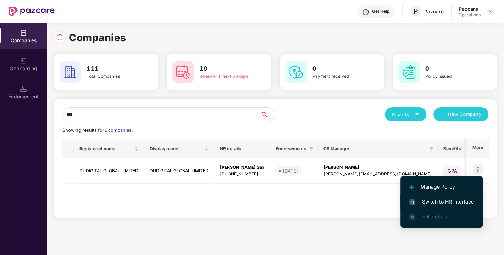
click at [439, 201] on span "Switch to HR interface" at bounding box center [441, 201] width 65 height 8
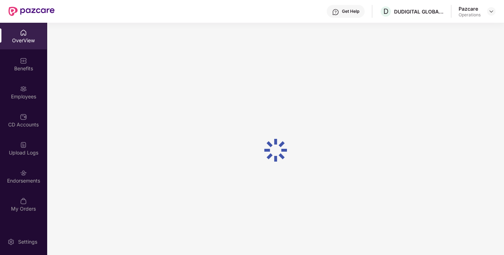
scroll to position [22, 0]
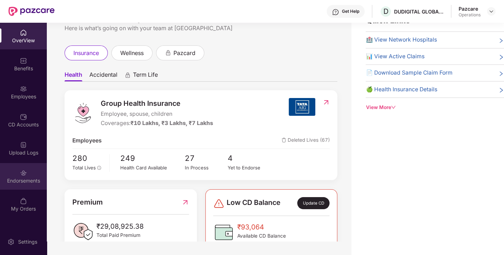
click at [15, 171] on div "Endorsements" at bounding box center [23, 176] width 47 height 27
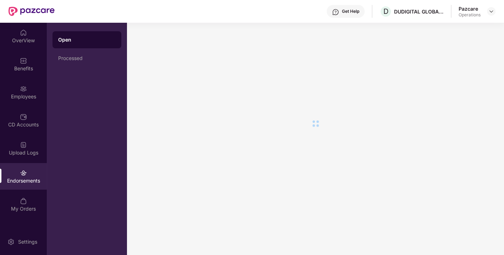
scroll to position [0, 0]
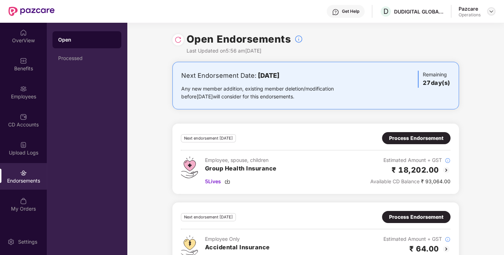
click at [491, 10] on img at bounding box center [491, 12] width 6 height 6
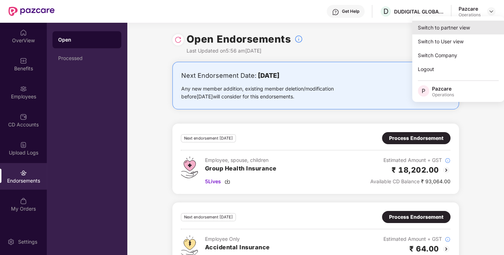
click at [441, 26] on div "Switch to partner view" at bounding box center [458, 28] width 92 height 14
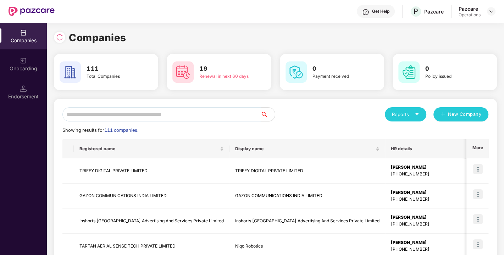
click at [194, 116] on input "text" at bounding box center [161, 114] width 198 height 14
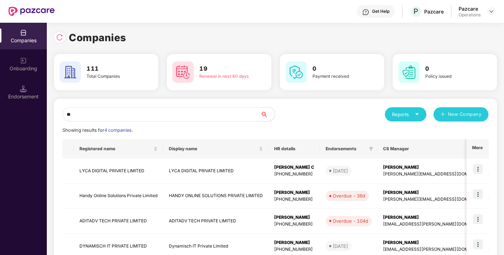
type input "*"
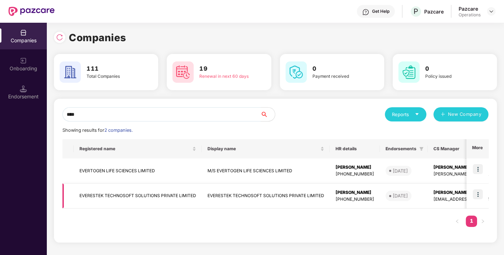
type input "****"
click at [17, 88] on div "Endorsement" at bounding box center [23, 92] width 47 height 27
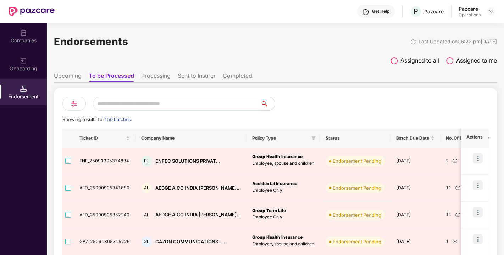
click at [117, 98] on input "text" at bounding box center [177, 103] width 168 height 14
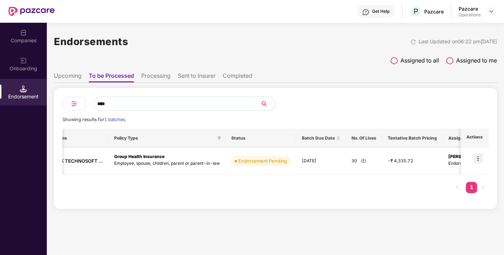
scroll to position [0, 107]
type input "****"
click at [360, 160] on img at bounding box center [362, 159] width 5 height 5
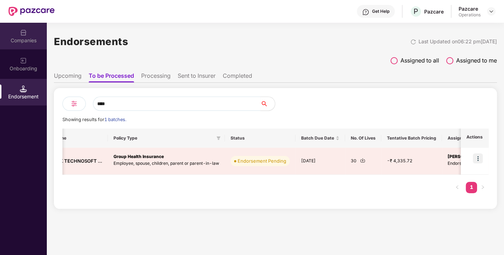
click at [27, 40] on div "Companies" at bounding box center [23, 40] width 47 height 7
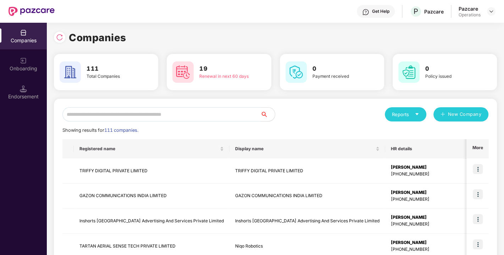
click at [133, 115] on input "text" at bounding box center [161, 114] width 198 height 14
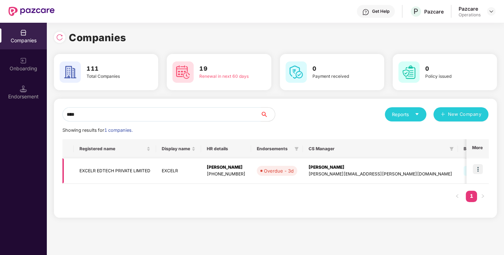
type input "****"
click at [478, 167] on img at bounding box center [478, 169] width 10 height 10
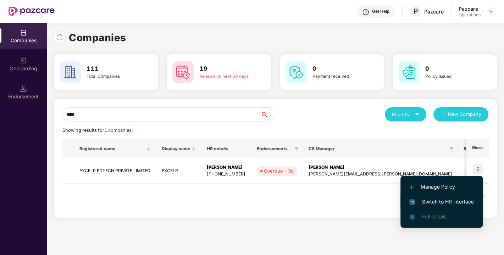
click at [441, 199] on span "Switch to HR interface" at bounding box center [441, 201] width 65 height 8
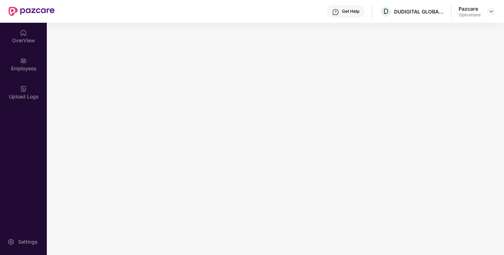
scroll to position [0, 0]
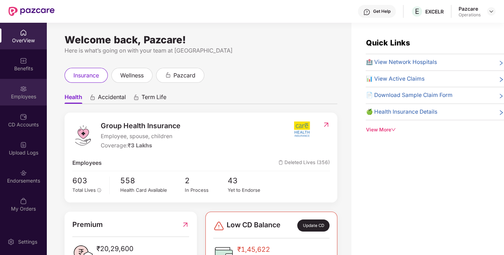
click at [21, 100] on div "Employees" at bounding box center [23, 92] width 47 height 27
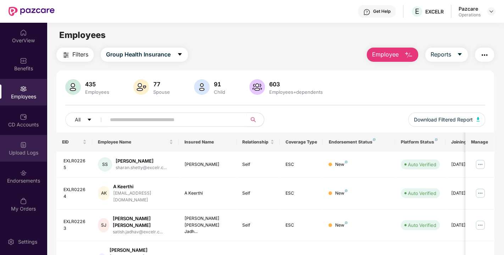
scroll to position [161, 0]
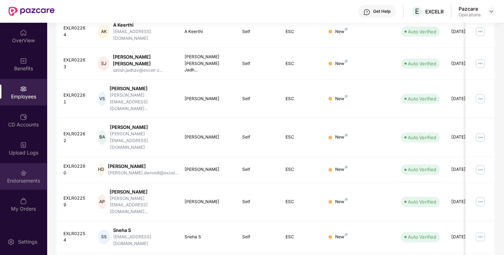
click at [14, 166] on div "Endorsements" at bounding box center [23, 176] width 47 height 27
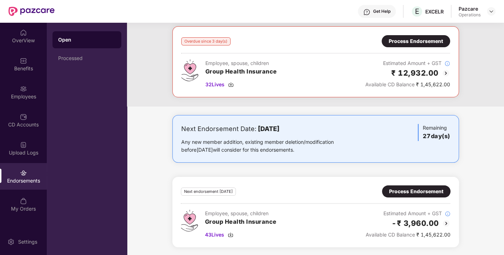
scroll to position [0, 0]
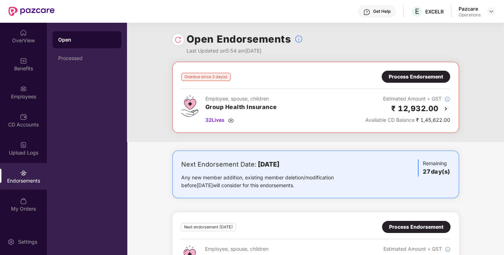
click at [175, 43] on img at bounding box center [177, 39] width 7 height 7
click at [18, 63] on div "Benefits" at bounding box center [23, 64] width 47 height 27
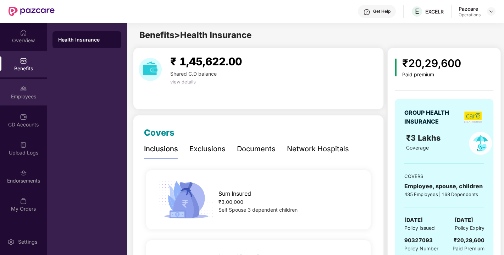
click at [19, 90] on div "Employees" at bounding box center [23, 92] width 47 height 27
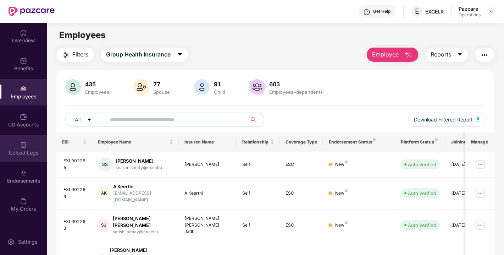
scroll to position [180, 0]
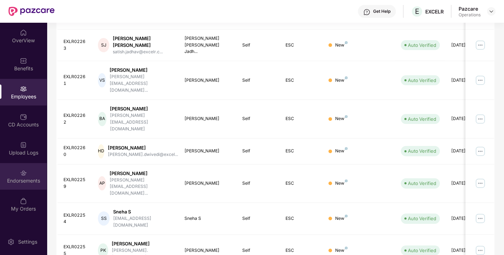
click at [17, 182] on div "Endorsements" at bounding box center [23, 180] width 47 height 7
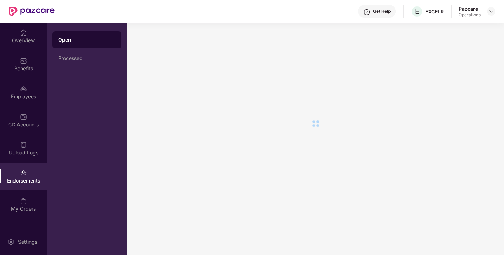
scroll to position [0, 0]
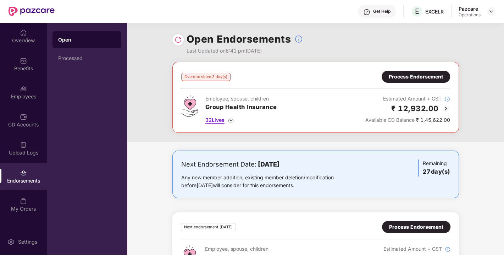
click at [213, 118] on span "32 Lives" at bounding box center [214, 120] width 19 height 8
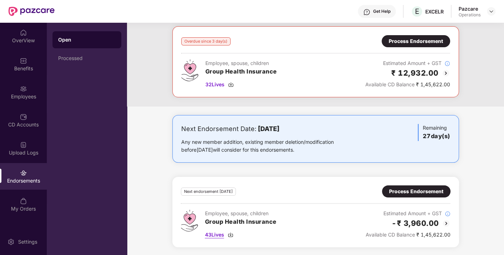
click at [218, 231] on span "43 Lives" at bounding box center [214, 234] width 19 height 8
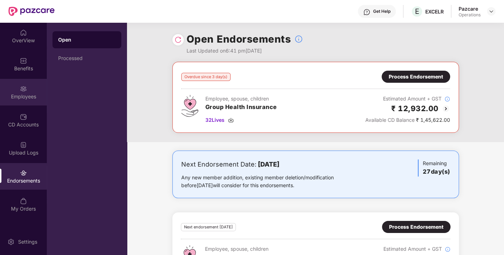
click at [29, 89] on div "Employees" at bounding box center [23, 92] width 47 height 27
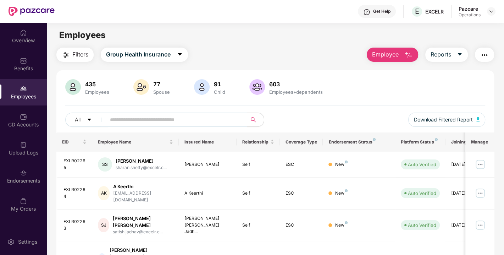
paste input "*********"
click at [185, 118] on input "*********" at bounding box center [173, 119] width 127 height 11
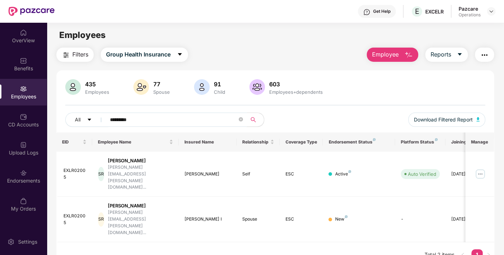
type input "*********"
